Goal: Navigation & Orientation: Find specific page/section

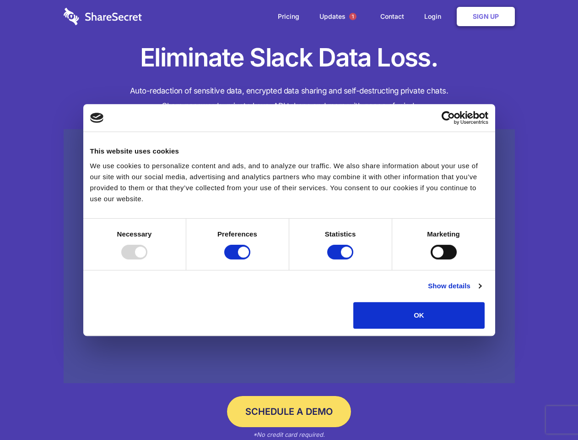
click at [147, 259] on div at bounding box center [134, 252] width 26 height 15
click at [251, 259] on input "Preferences" at bounding box center [237, 252] width 26 height 15
checkbox input "false"
click at [342, 259] on input "Statistics" at bounding box center [340, 252] width 26 height 15
checkbox input "false"
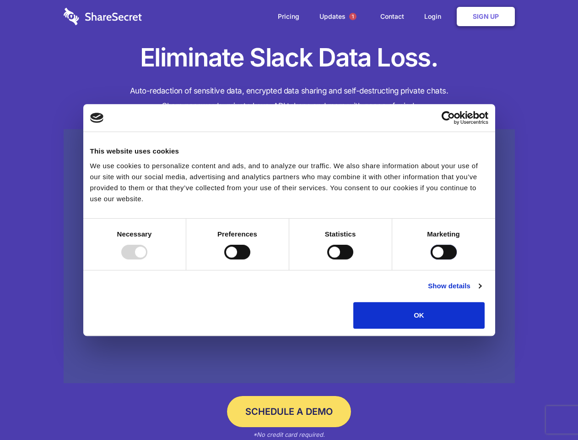
click at [431, 259] on input "Marketing" at bounding box center [444, 252] width 26 height 15
checkbox input "true"
click at [481, 291] on link "Show details" at bounding box center [454, 285] width 53 height 11
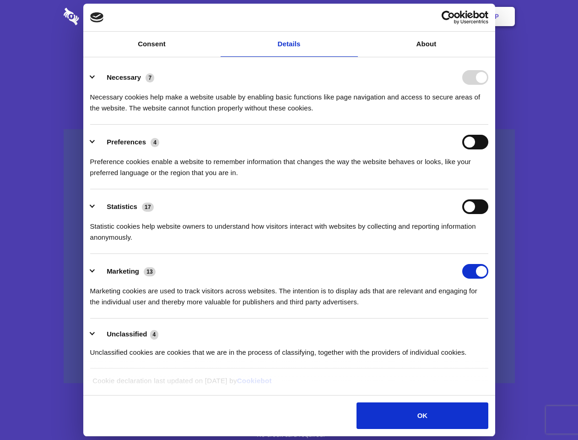
click at [489, 125] on li "Necessary 7 Necessary cookies help make a website usable by enabling basic func…" at bounding box center [289, 92] width 398 height 65
click at [353, 16] on span "1" at bounding box center [352, 16] width 7 height 7
